Goal: Information Seeking & Learning: Learn about a topic

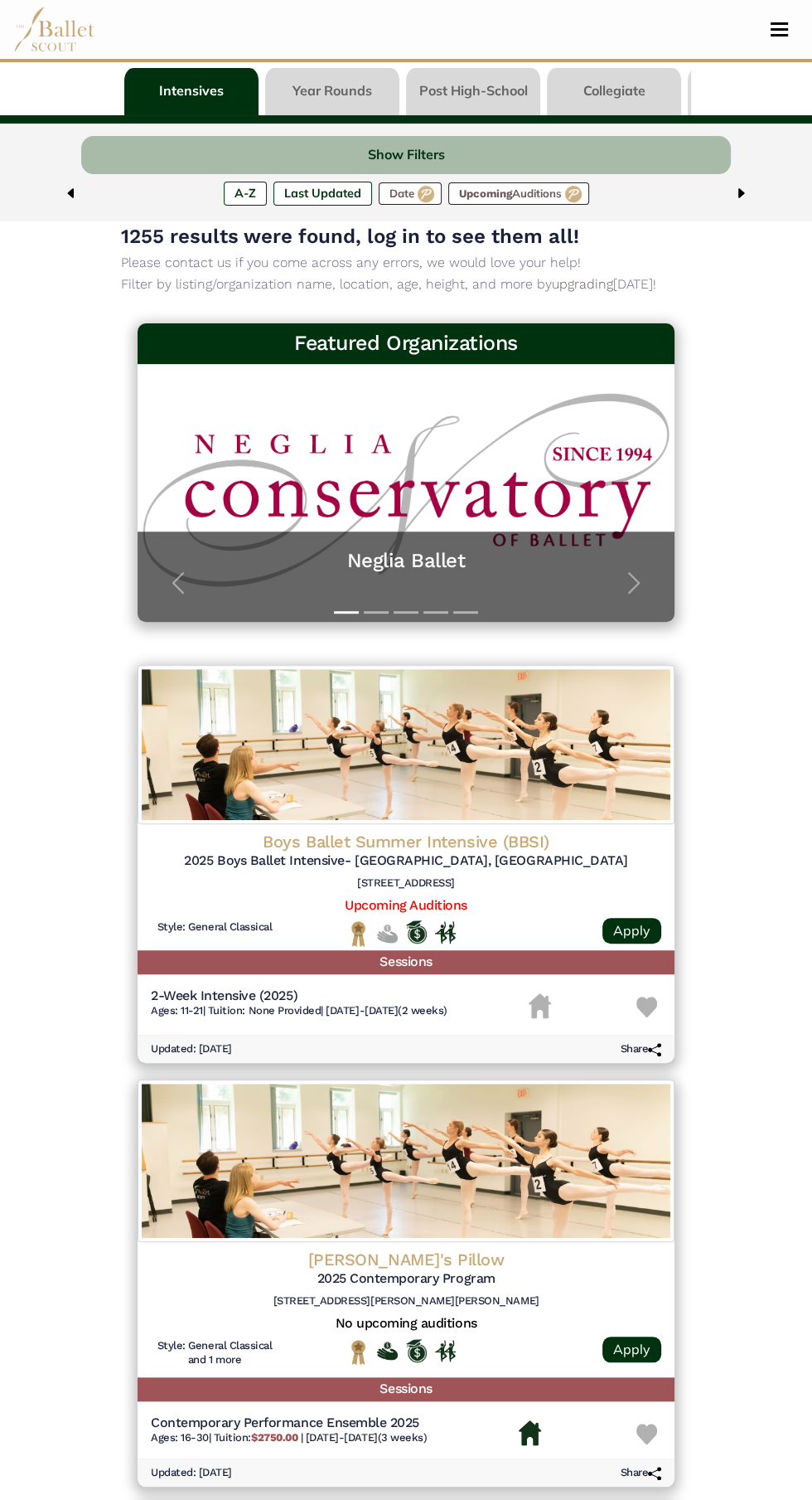
scroll to position [85, 0]
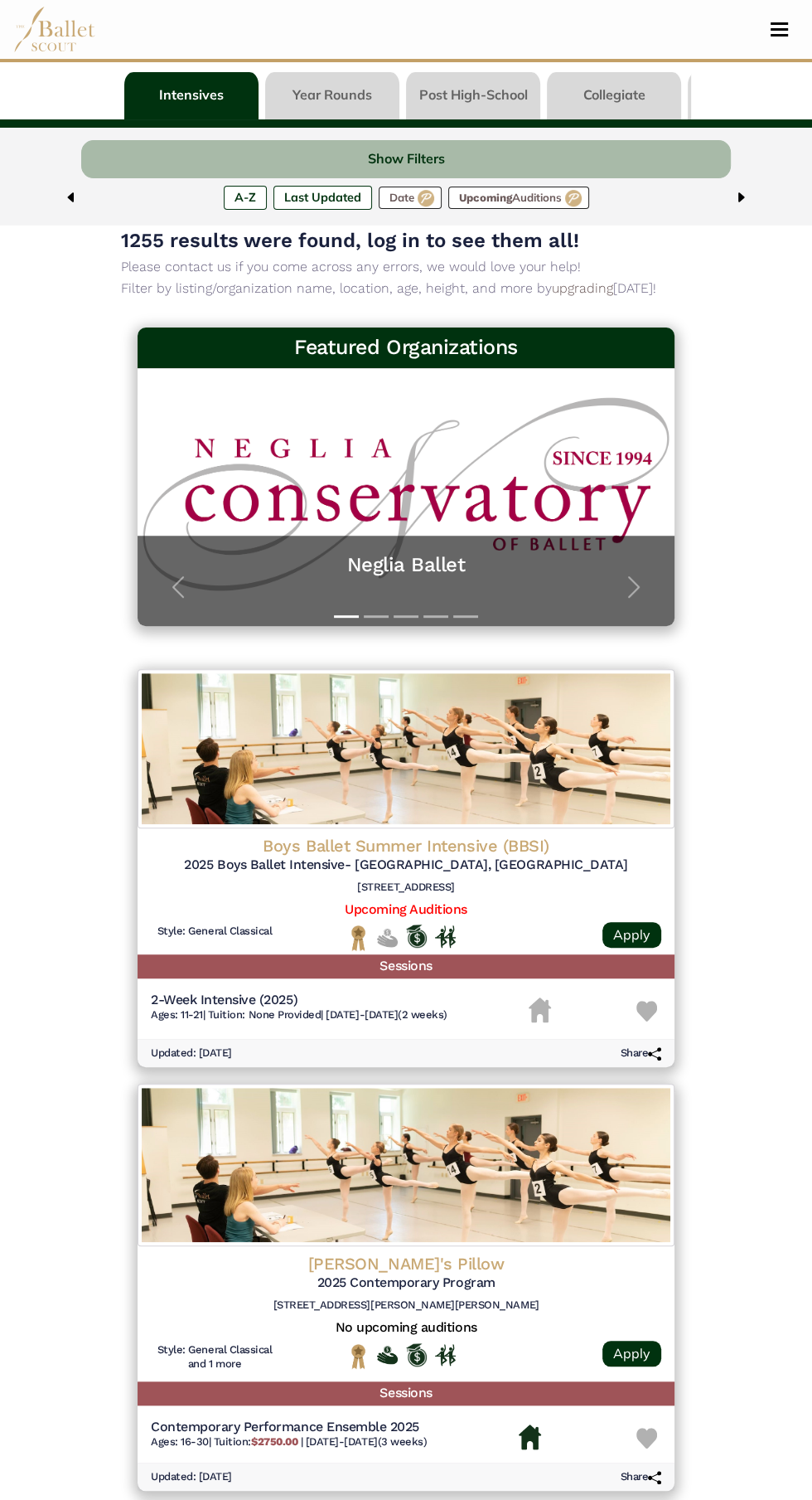
click at [235, 196] on label "A-Z" at bounding box center [244, 197] width 43 height 23
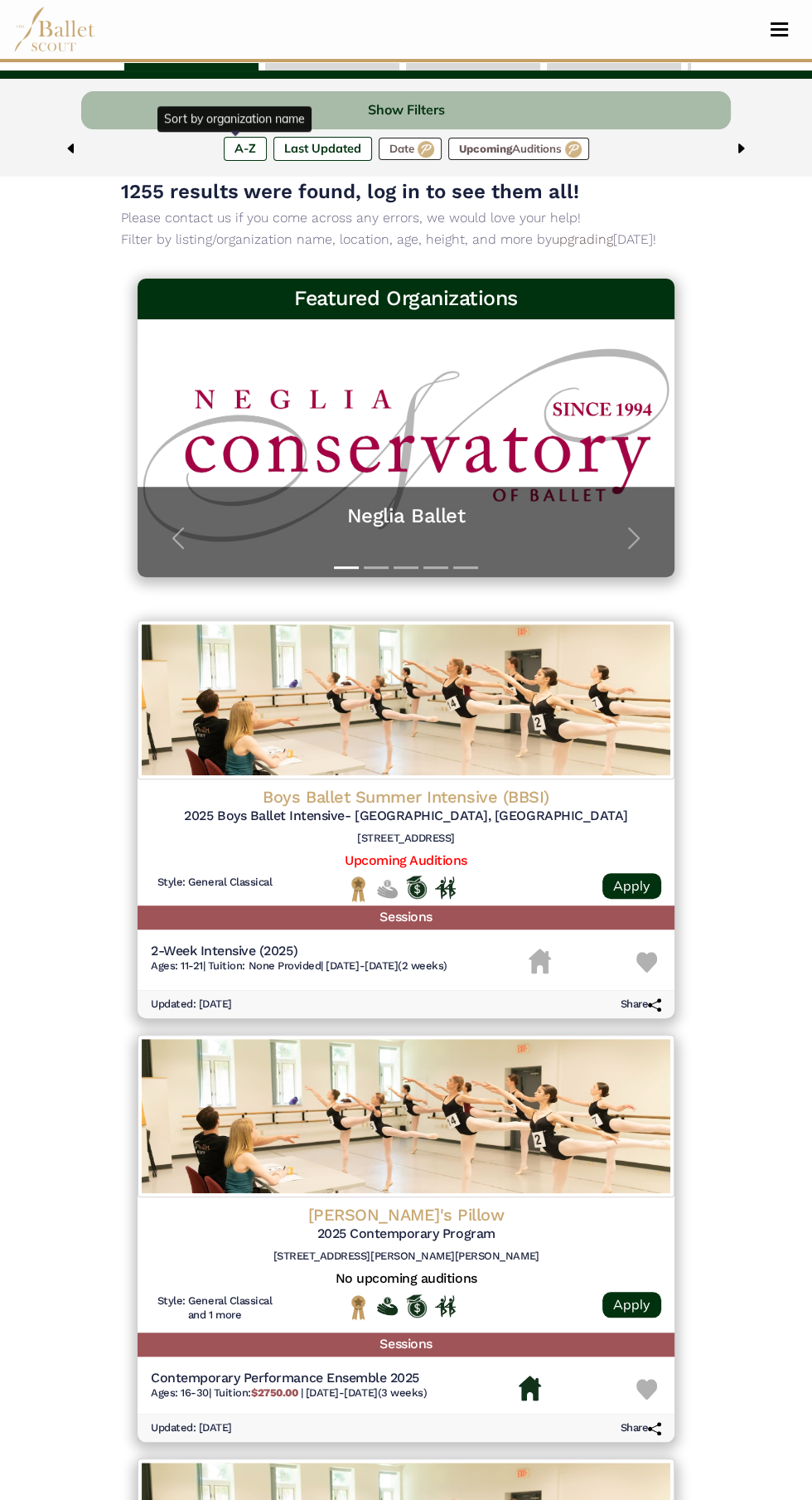
scroll to position [61, 0]
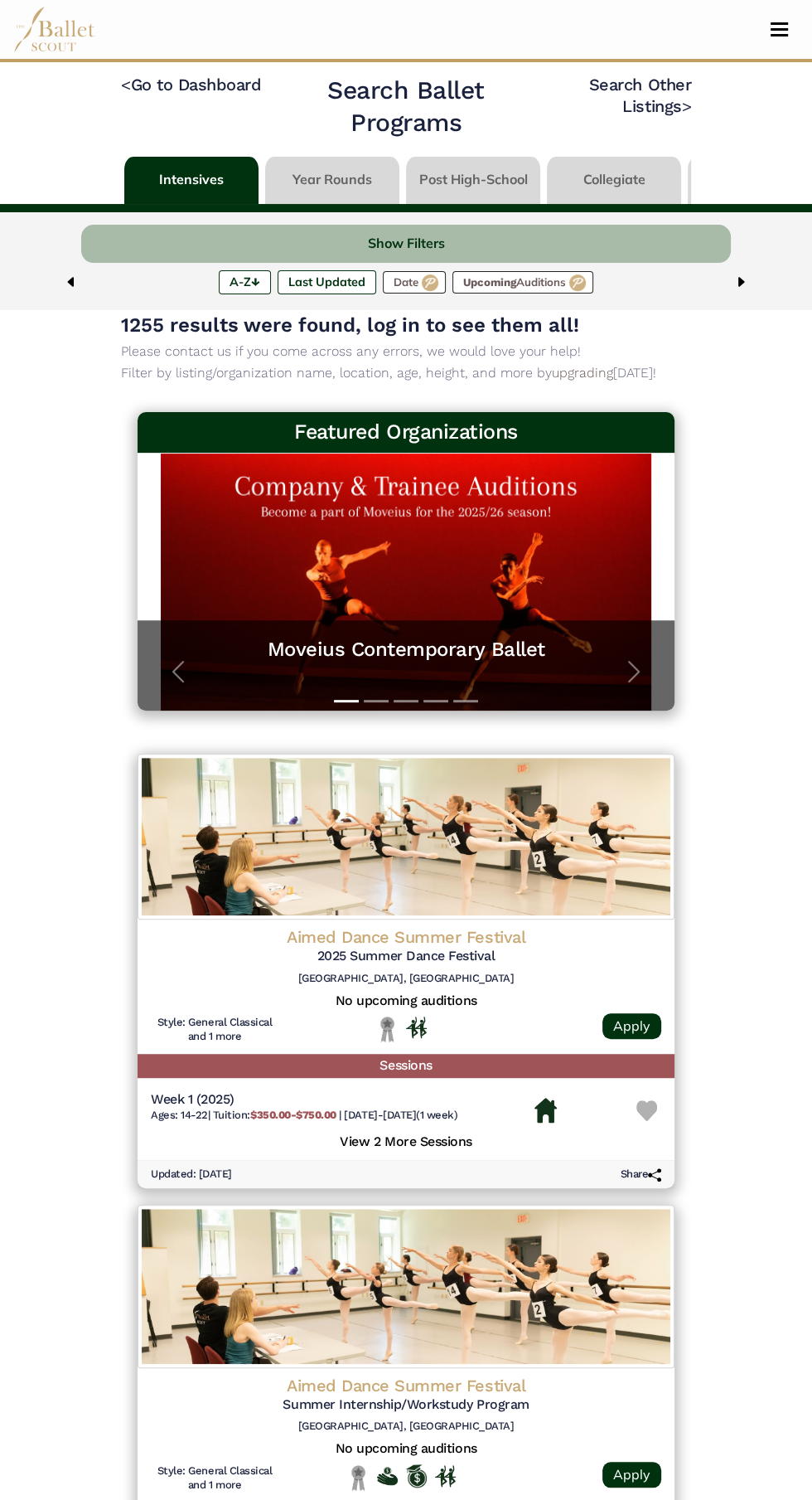
click at [738, 282] on img at bounding box center [740, 281] width 13 height 13
click at [736, 281] on img at bounding box center [740, 281] width 13 height 13
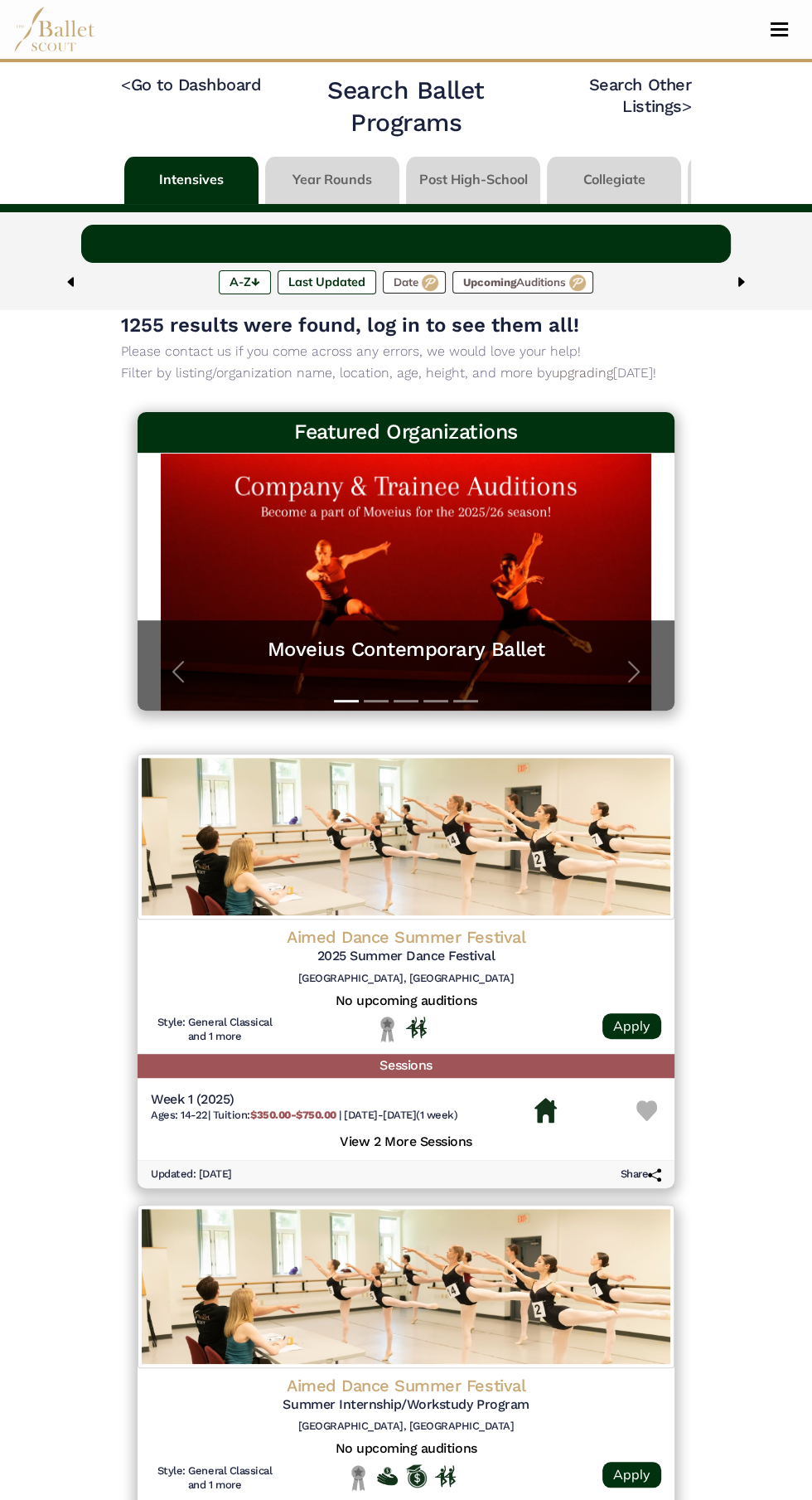
click at [613, 239] on button "Show Filters" at bounding box center [406, 244] width 650 height 39
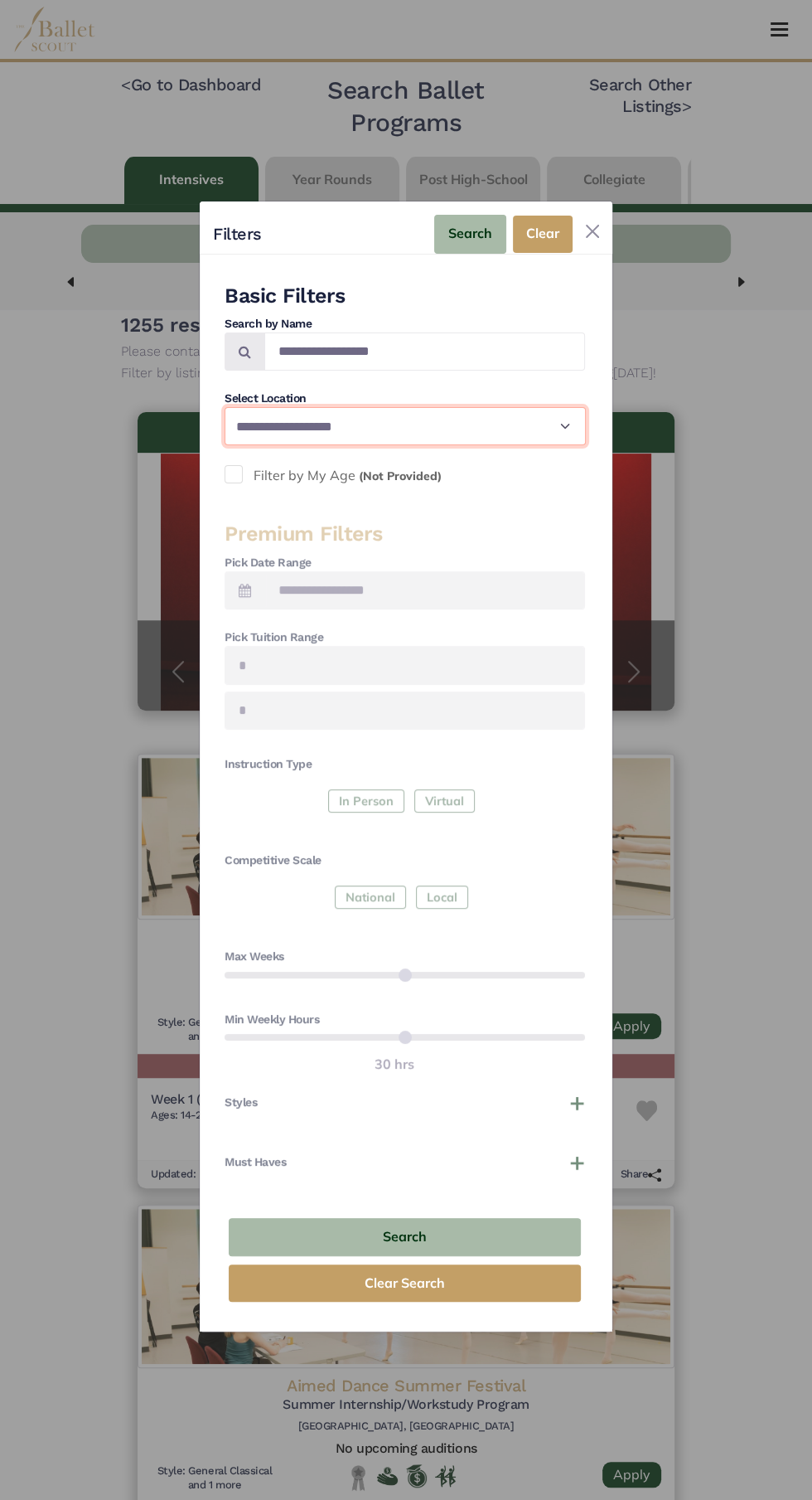
click at [482, 437] on select "**********" at bounding box center [405, 426] width 361 height 38
click at [564, 1102] on button "Styles" at bounding box center [405, 1103] width 361 height 17
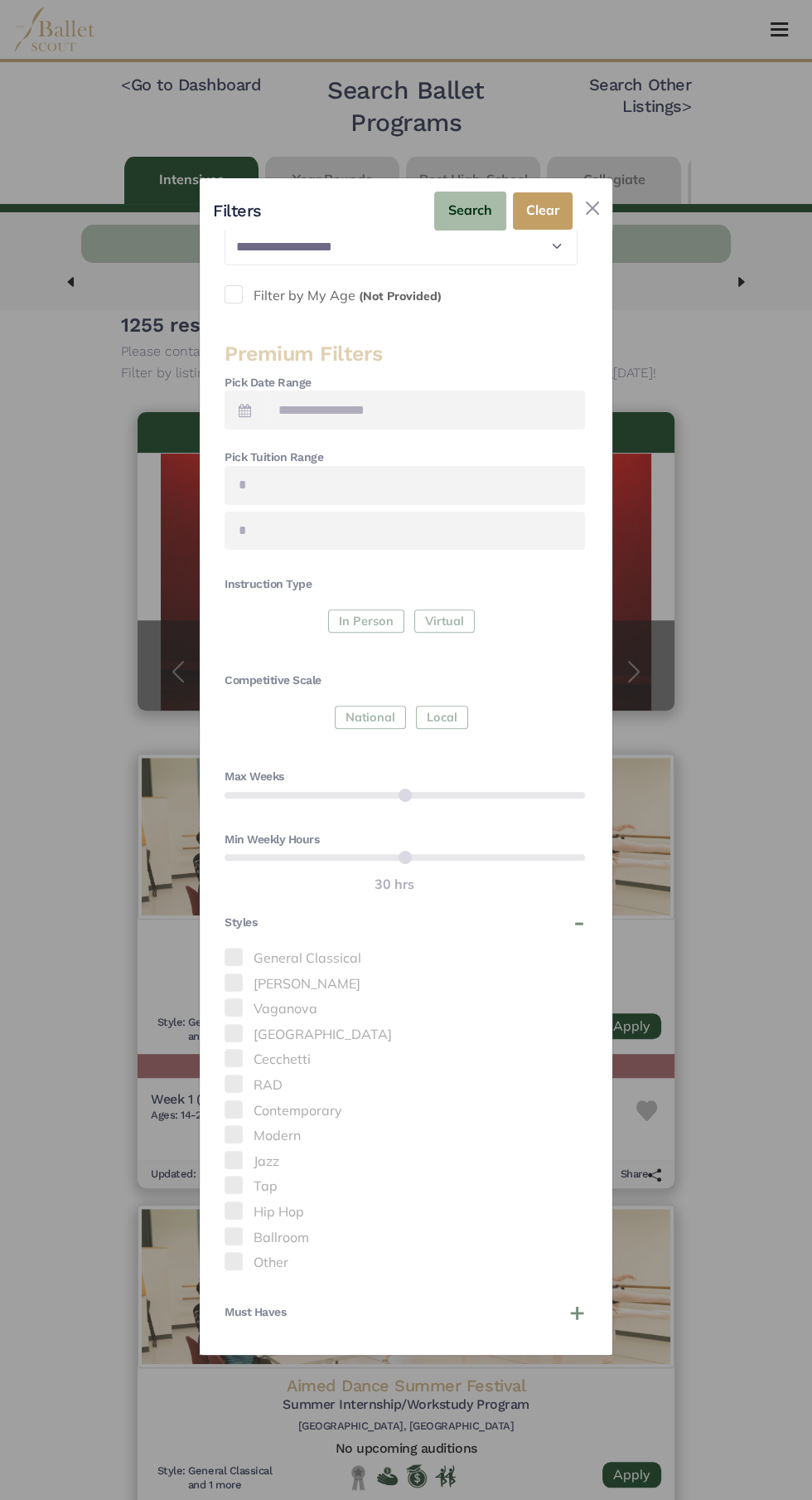
scroll to position [160, 0]
click at [257, 945] on label "General Classical" at bounding box center [405, 956] width 361 height 22
click at [234, 970] on span at bounding box center [233, 979] width 18 height 18
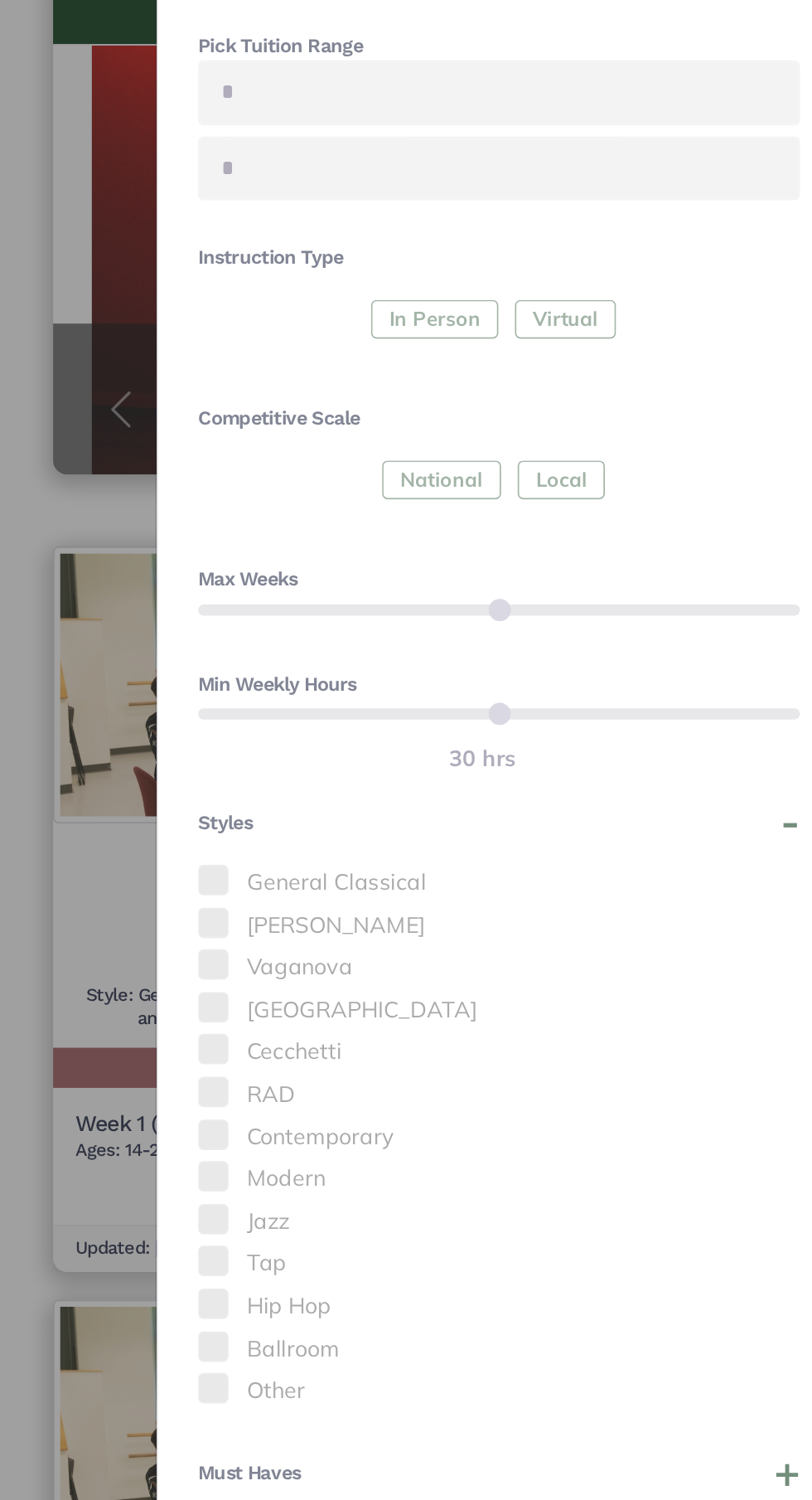
click at [243, 1029] on div "General Classical Balanchine Vaganova Bournonville Cecchetti RAD Contemporary M…" at bounding box center [405, 1110] width 361 height 330
click at [229, 1072] on span at bounding box center [233, 1081] width 18 height 18
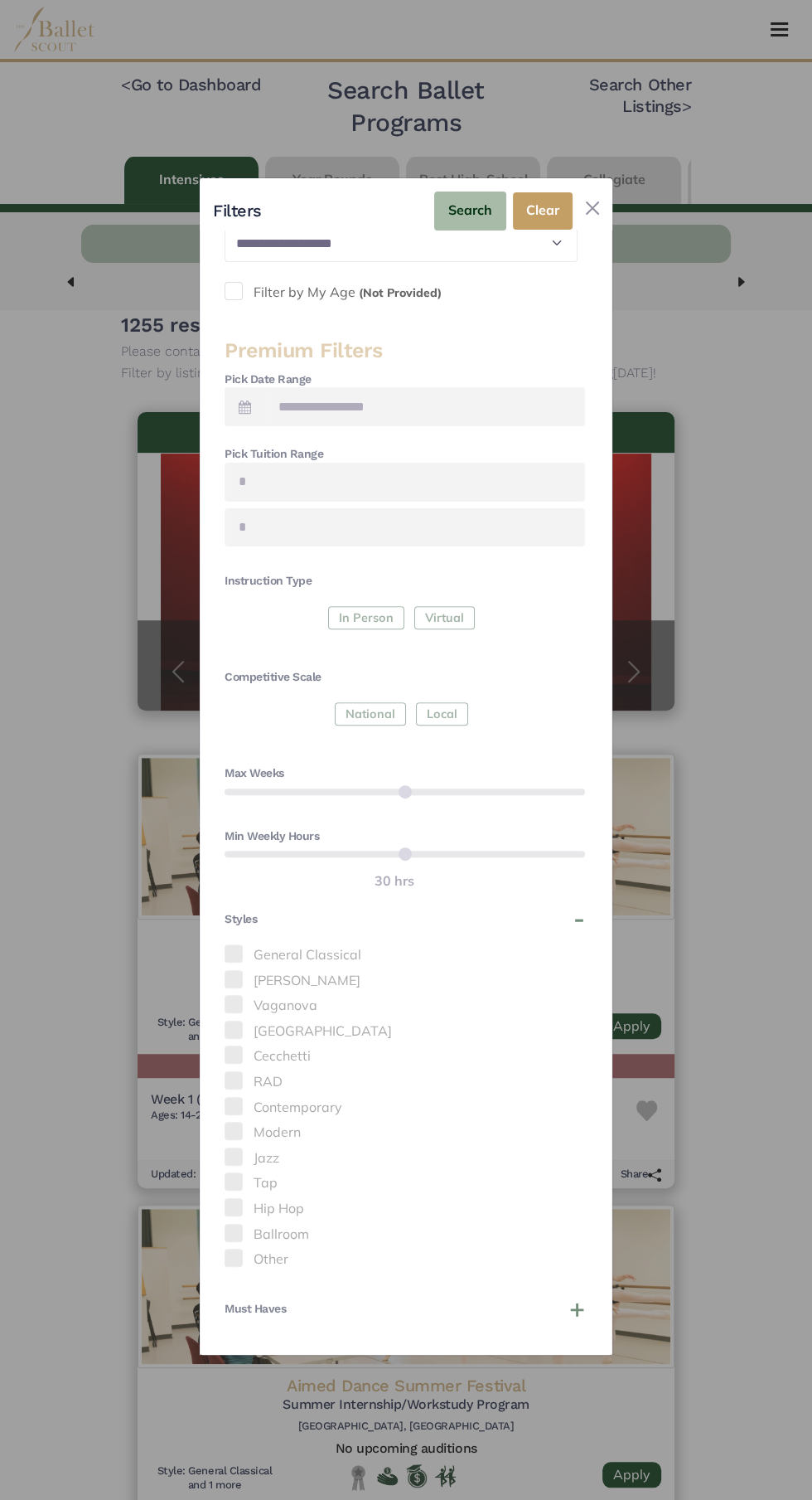
click at [252, 282] on label "Filter by My Age (Not Provided)" at bounding box center [405, 293] width 361 height 22
click at [259, 282] on label "Filter by My Age (Not Provided)" at bounding box center [405, 293] width 361 height 22
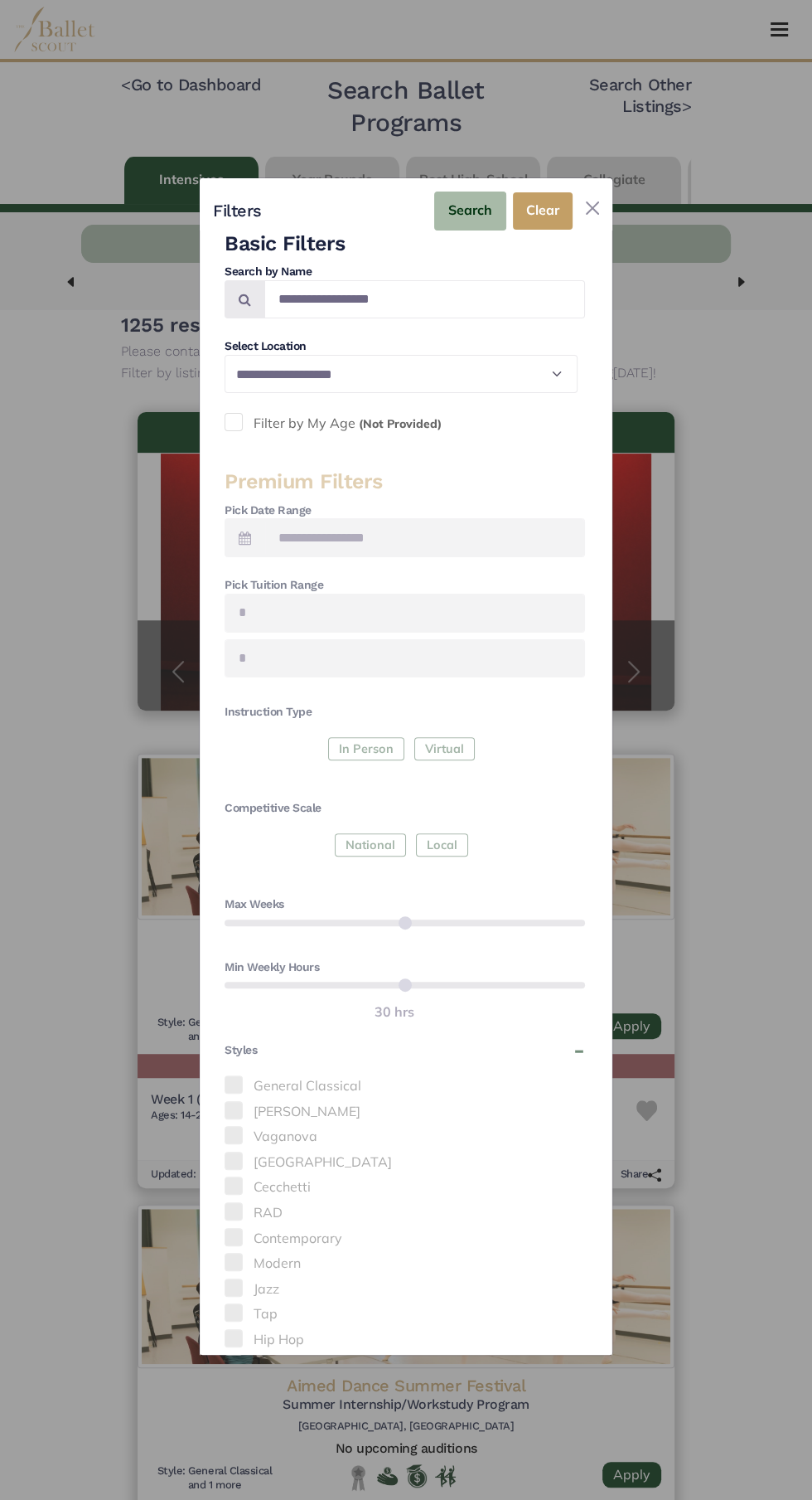
scroll to position [0, 0]
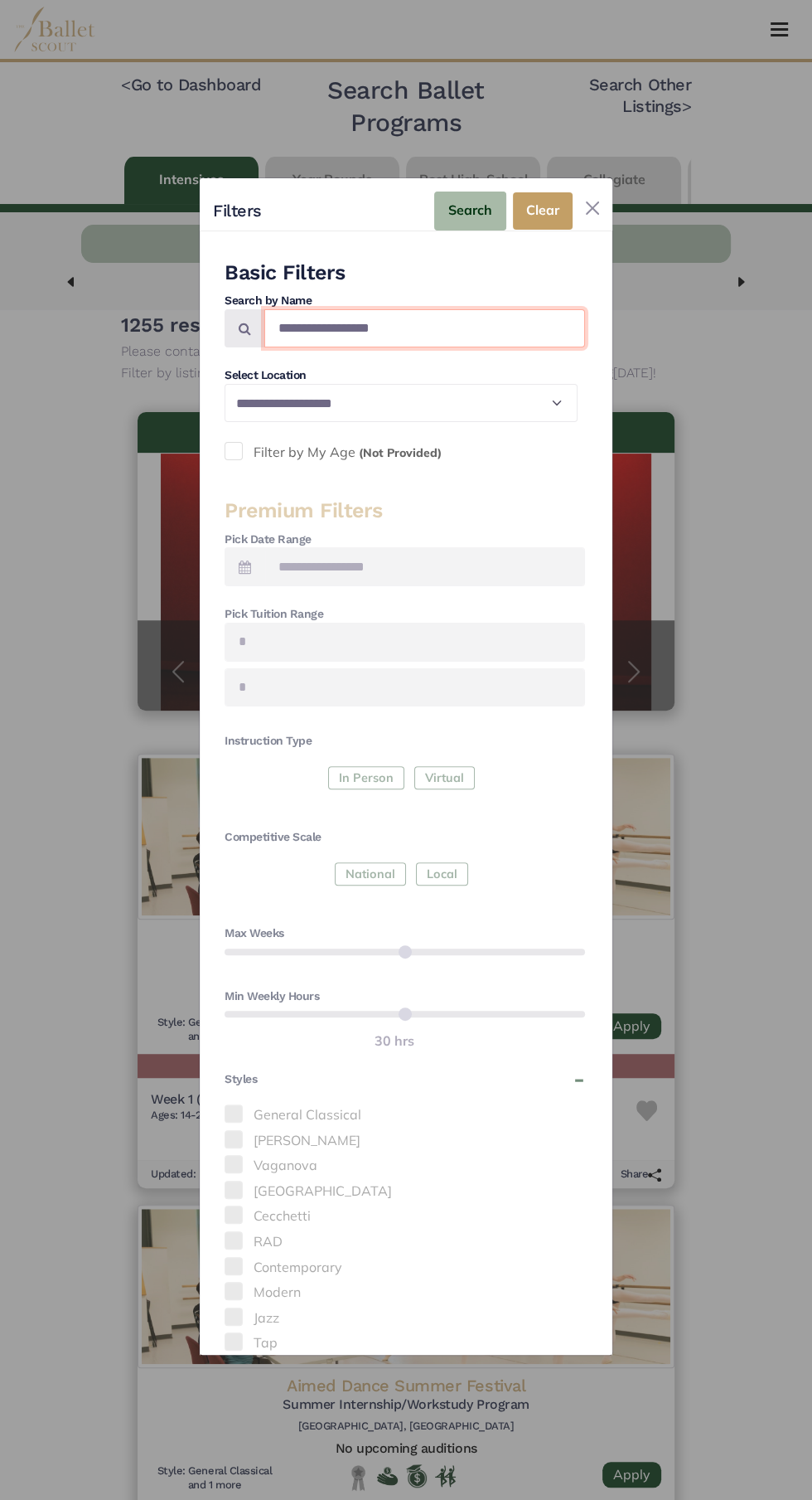
click at [323, 309] on input "Search by names..." at bounding box center [425, 328] width 321 height 39
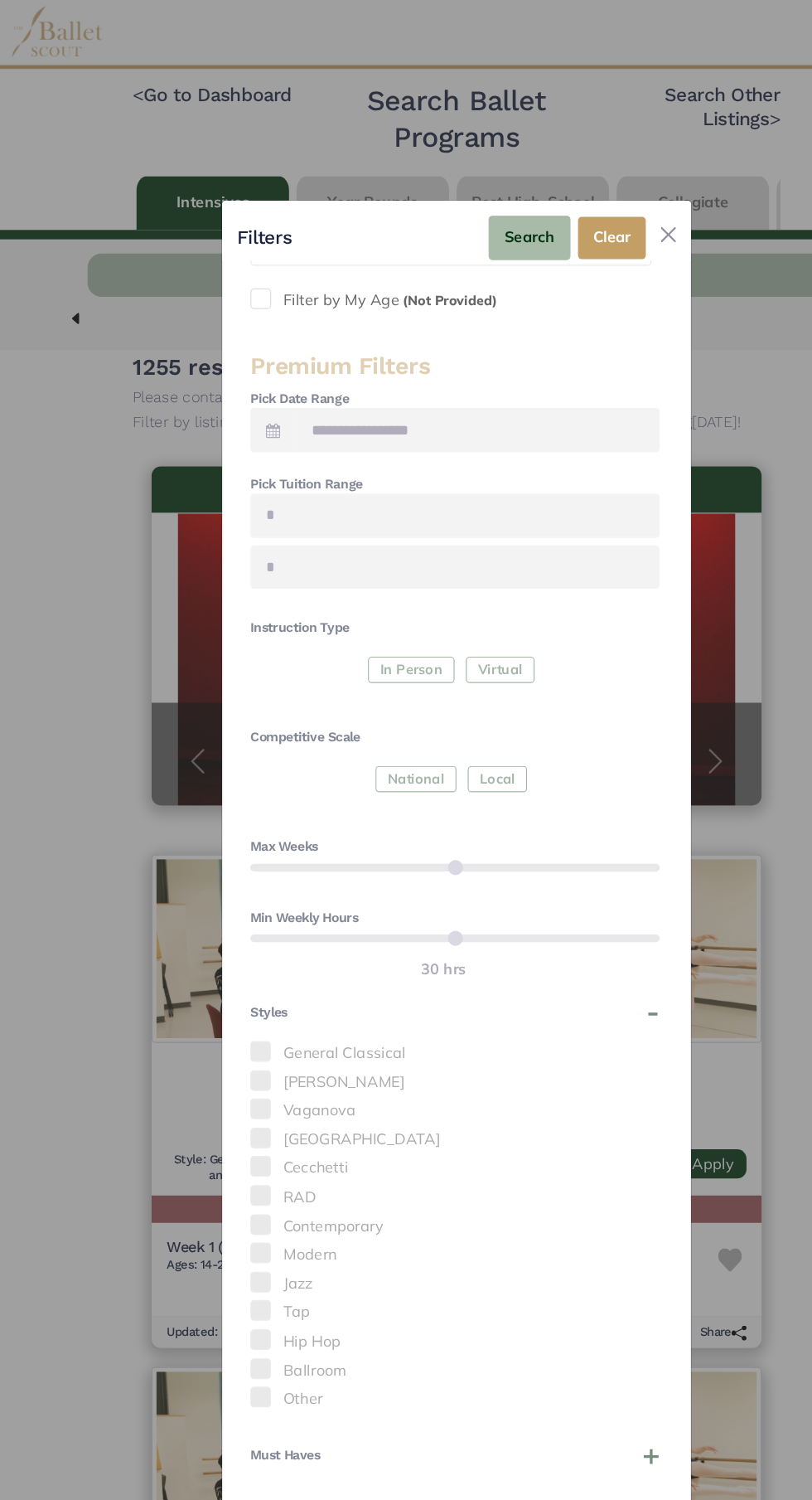
scroll to position [196, 0]
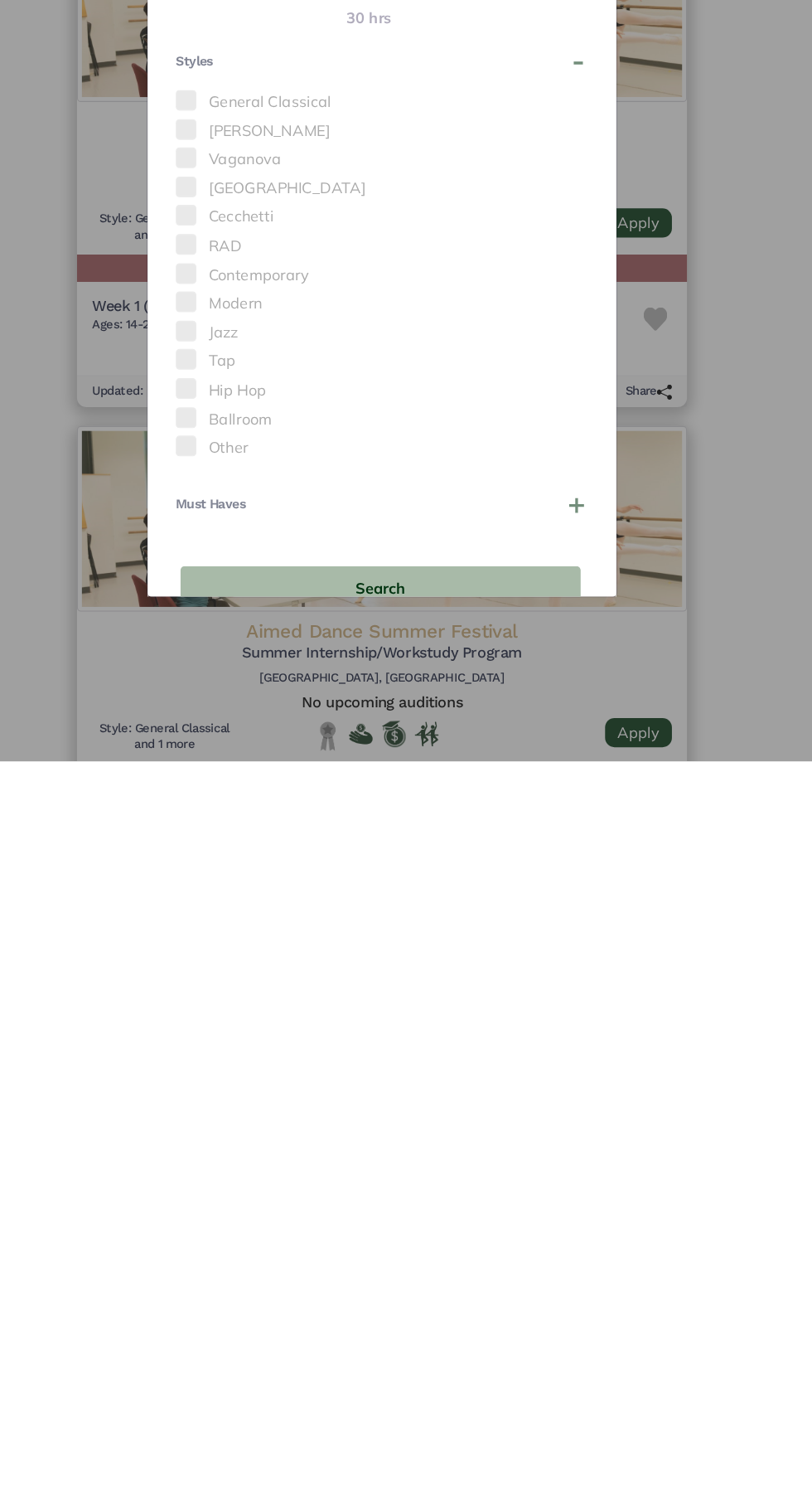
click at [523, 1376] on button "Clear Search" at bounding box center [404, 1394] width 352 height 37
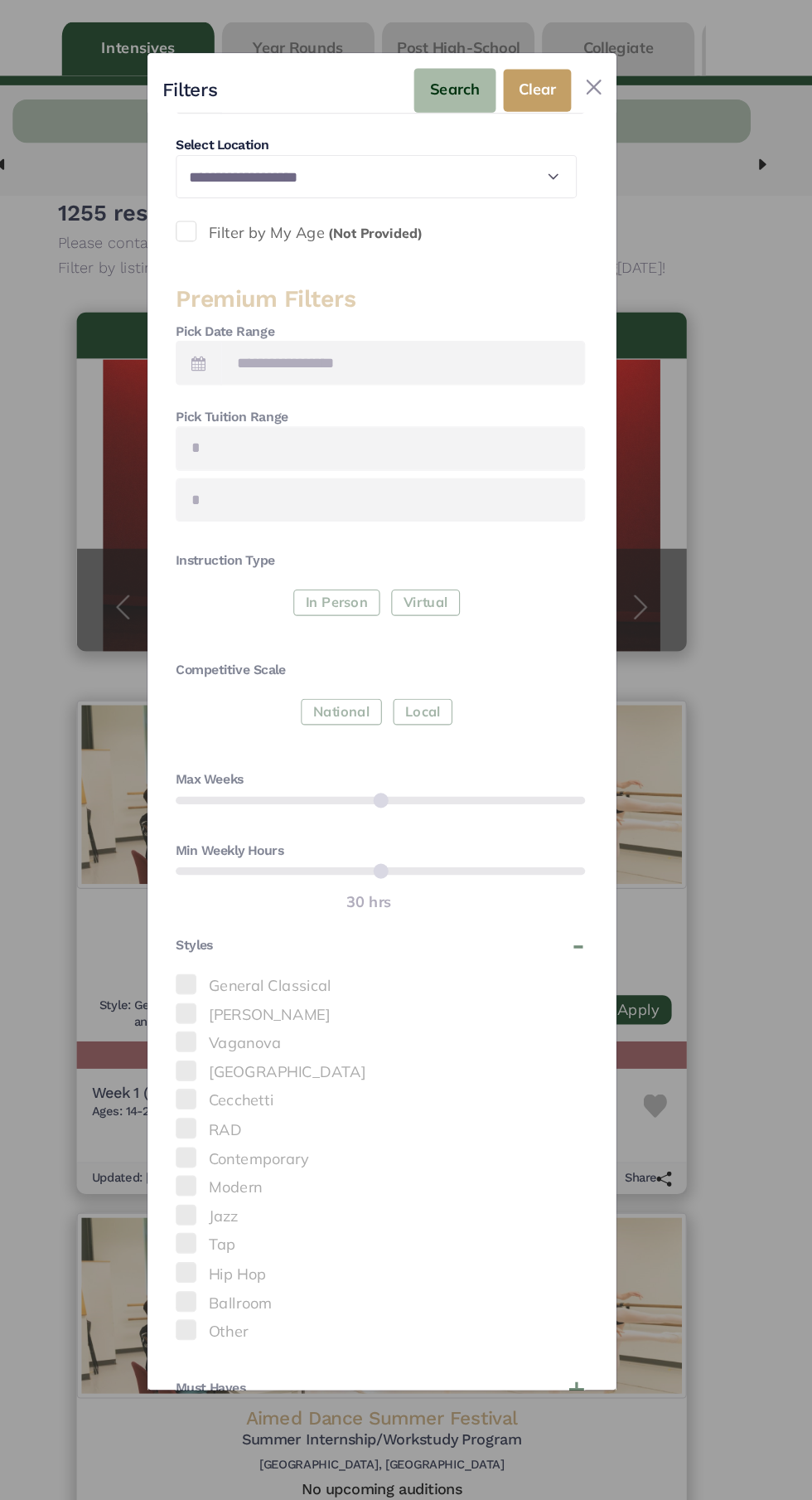
scroll to position [120, 0]
click at [238, 1121] on div "General Classical Balanchine Vaganova Bournonville Cecchetti RAD Contemporary M…" at bounding box center [405, 1150] width 361 height 330
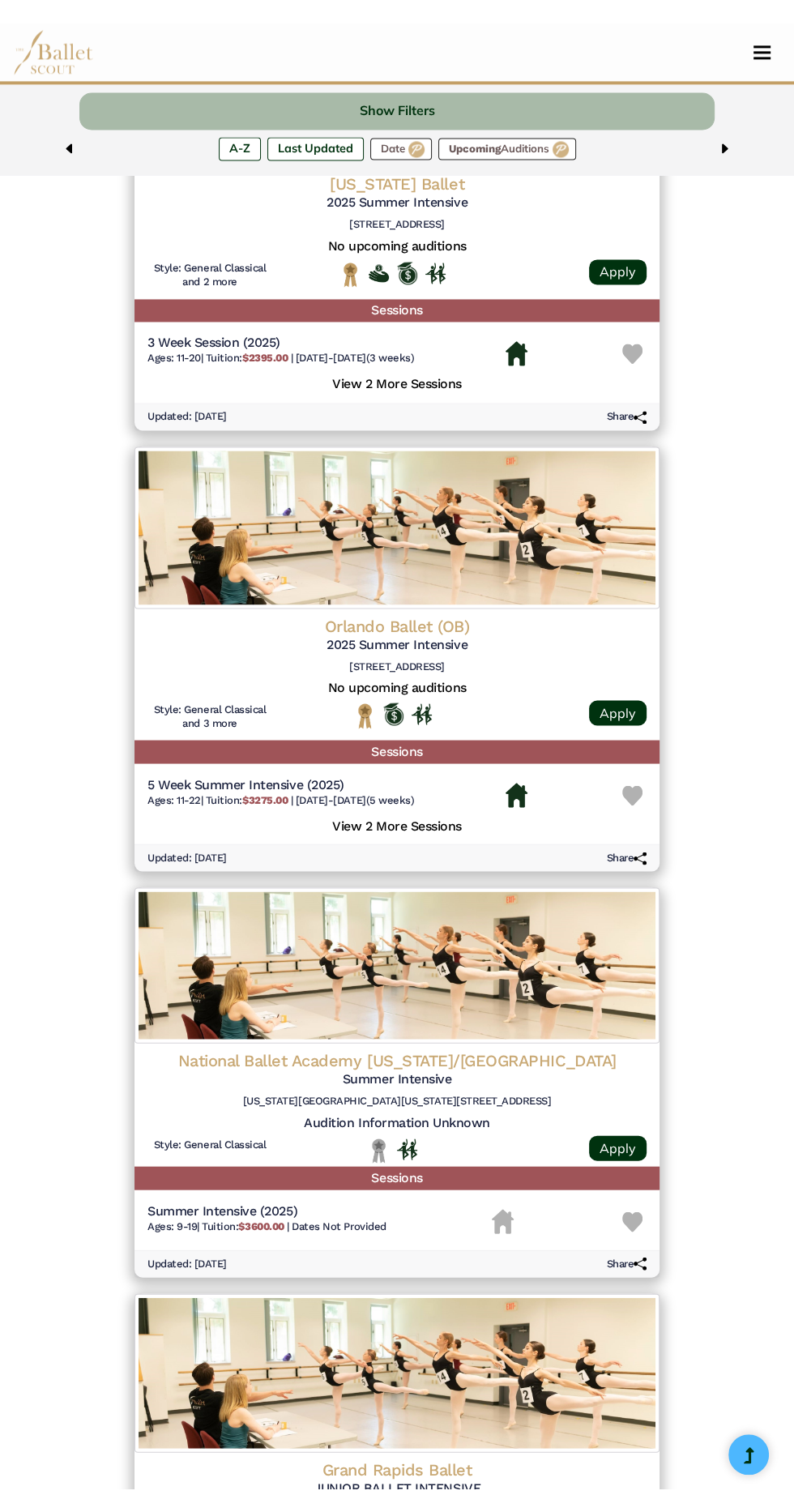
scroll to position [1582, 0]
